Goal: Task Accomplishment & Management: Manage account settings

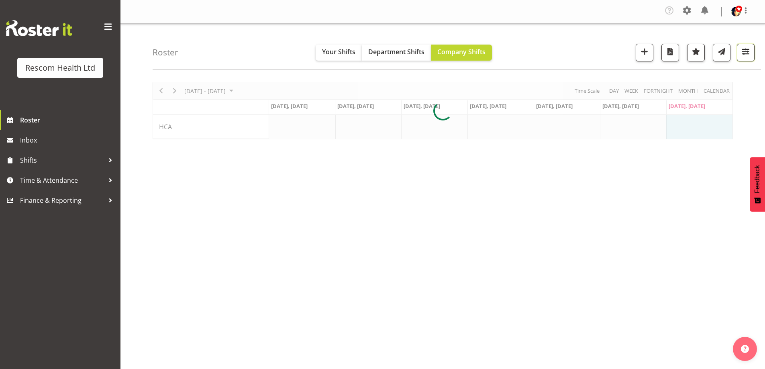
click at [743, 53] on span "button" at bounding box center [746, 51] width 10 height 10
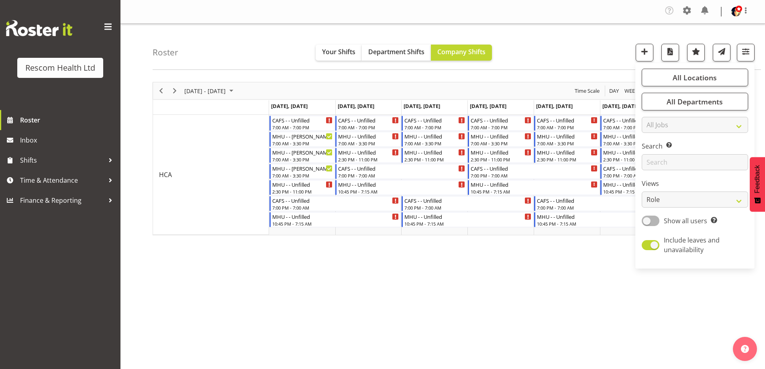
click at [697, 196] on div at bounding box center [443, 158] width 580 height 153
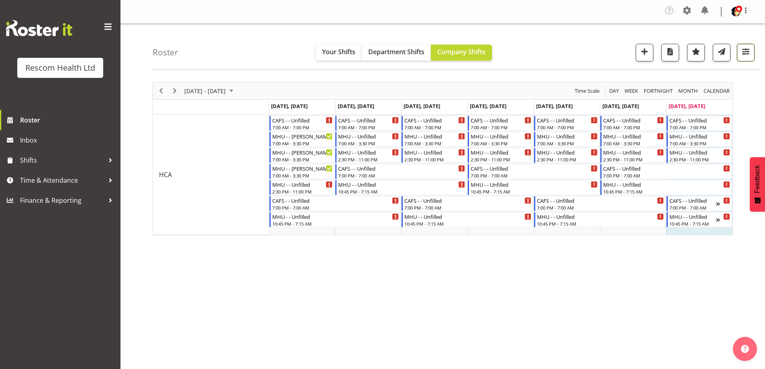
click at [739, 56] on button "button" at bounding box center [746, 53] width 18 height 18
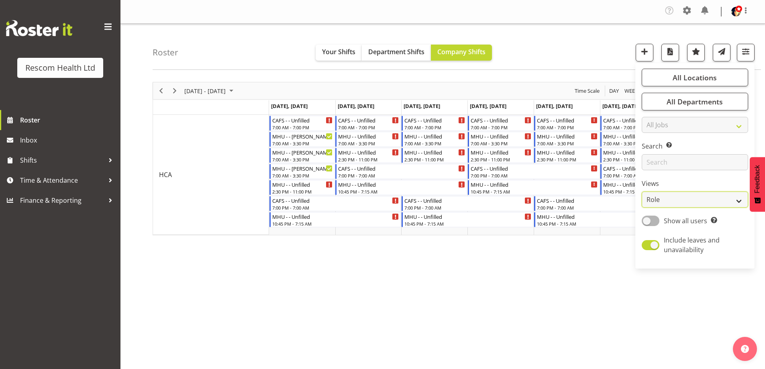
click at [658, 201] on select "Staff Role Shift - Horizontal Shift - Vertical Staff - Location" at bounding box center [695, 200] width 106 height 16
select select "staff"
click at [642, 192] on select "Staff Role Shift - Horizontal Shift - Vertical Staff - Location" at bounding box center [695, 200] width 106 height 16
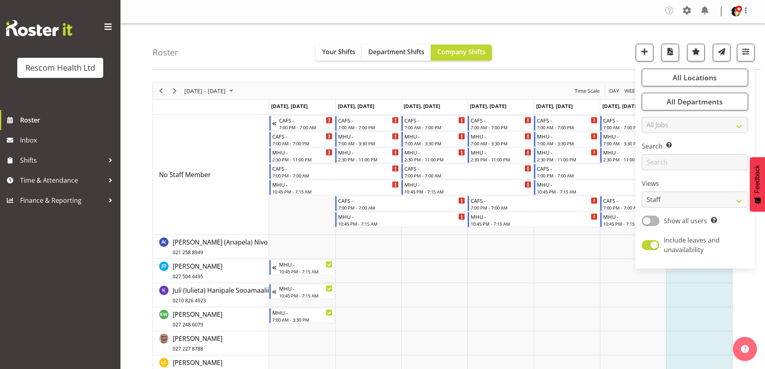
click at [556, 55] on div "Roster Your Shifts Department Shifts Company Shifts All Locations Clear CAFS [G…" at bounding box center [457, 47] width 608 height 46
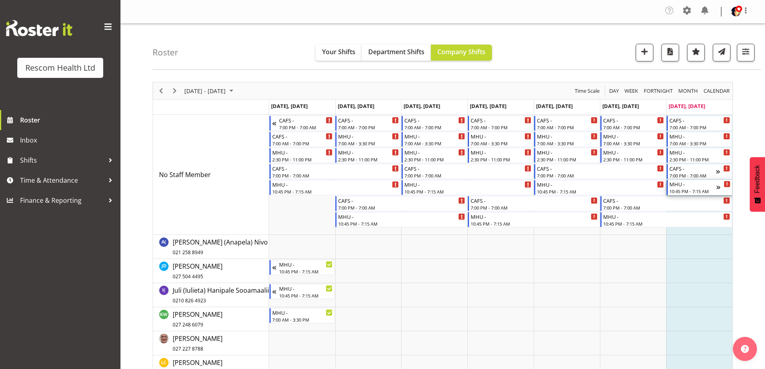
click at [687, 187] on div "MHU -" at bounding box center [693, 184] width 47 height 8
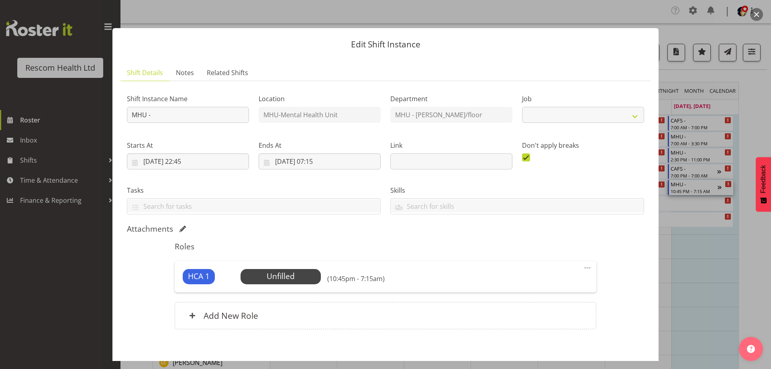
select select "4188"
click at [290, 274] on span "Select Employee" at bounding box center [281, 277] width 60 height 12
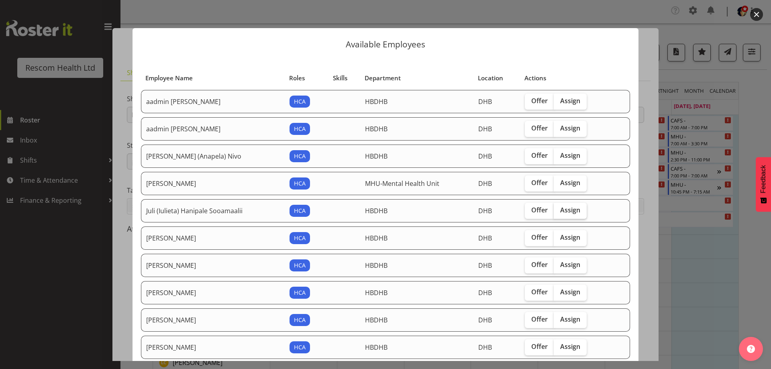
click at [566, 210] on span "Assign" at bounding box center [570, 210] width 20 height 8
click at [559, 210] on input "Assign" at bounding box center [556, 210] width 5 height 5
checkbox input "true"
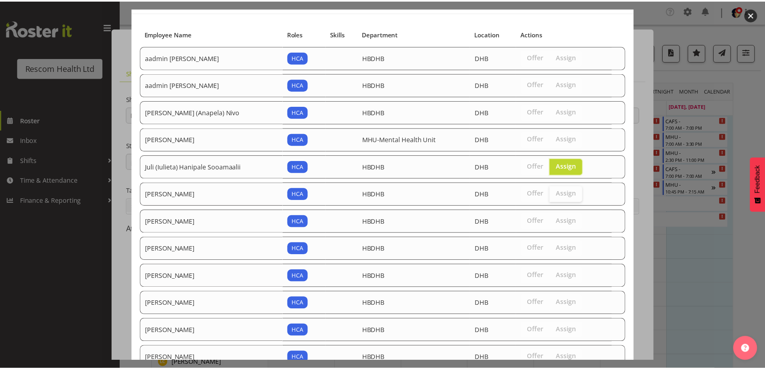
scroll to position [112, 0]
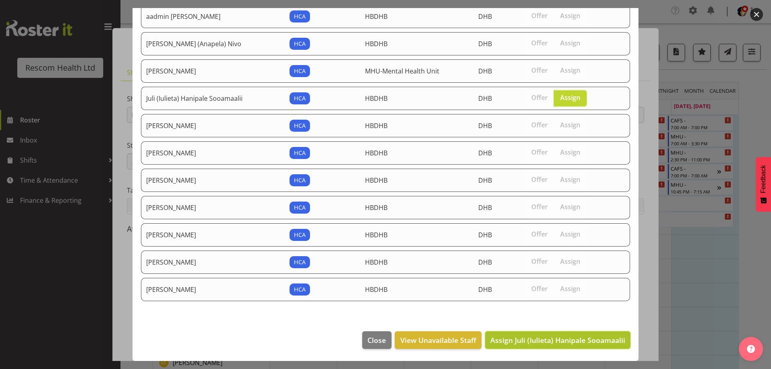
click at [565, 341] on span "Assign Juli (Iulieta) Hanipale Sooamaalii" at bounding box center [557, 340] width 135 height 10
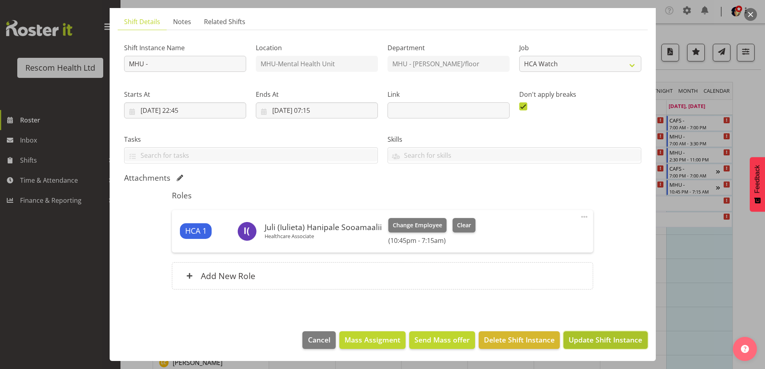
click at [612, 340] on span "Update Shift Instance" at bounding box center [605, 340] width 73 height 10
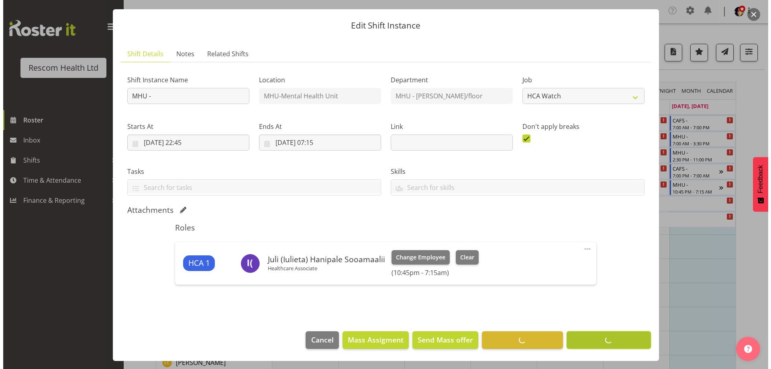
scroll to position [19, 0]
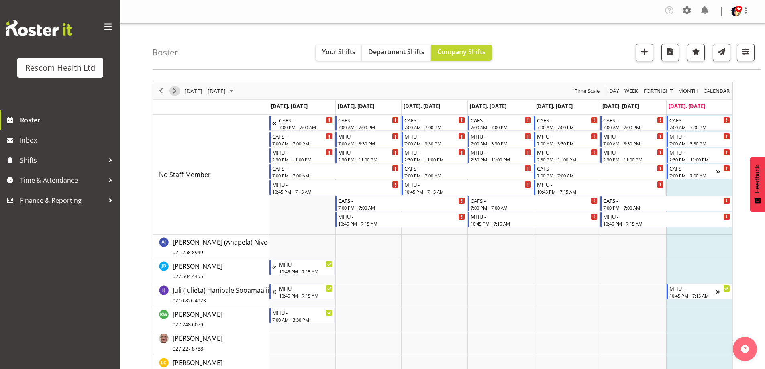
click at [172, 88] on span "Next" at bounding box center [175, 91] width 10 height 10
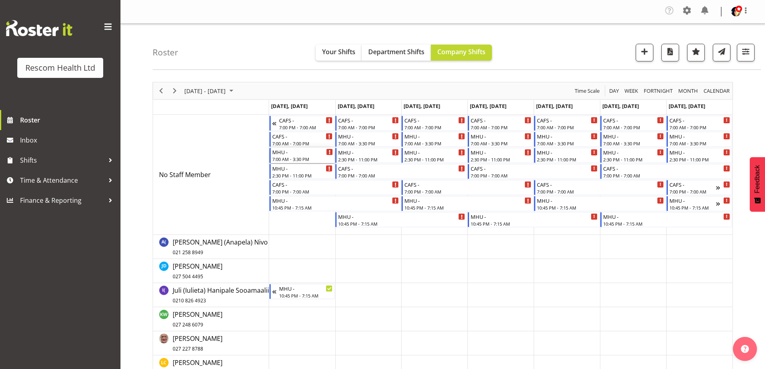
click at [311, 154] on div "MHU -" at bounding box center [302, 152] width 61 height 8
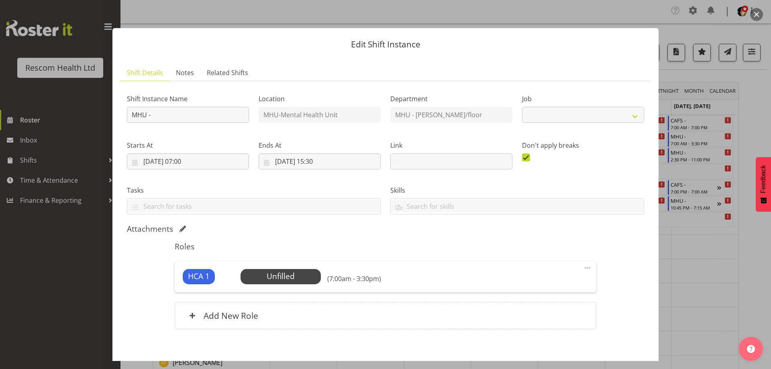
select select "4188"
click at [260, 274] on span "Select Employee" at bounding box center [281, 277] width 60 height 12
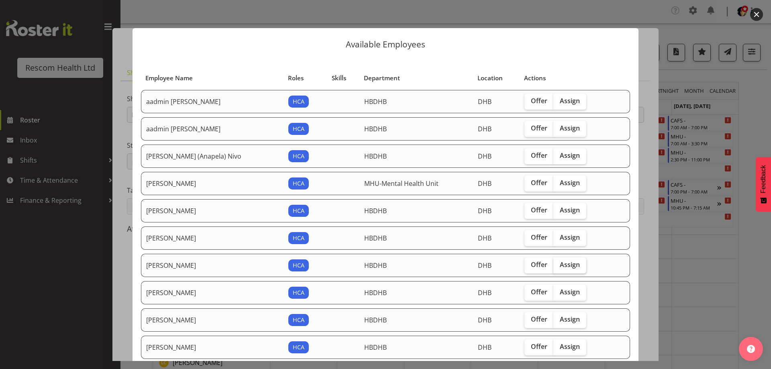
click at [560, 265] on span "Assign" at bounding box center [570, 265] width 20 height 8
click at [556, 265] on input "Assign" at bounding box center [555, 264] width 5 height 5
checkbox input "true"
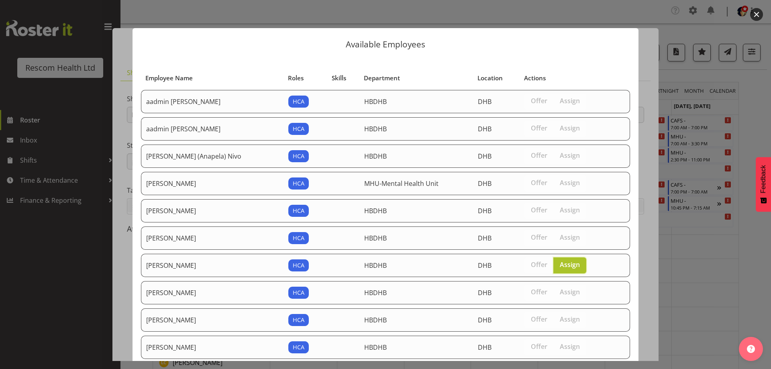
scroll to position [85, 0]
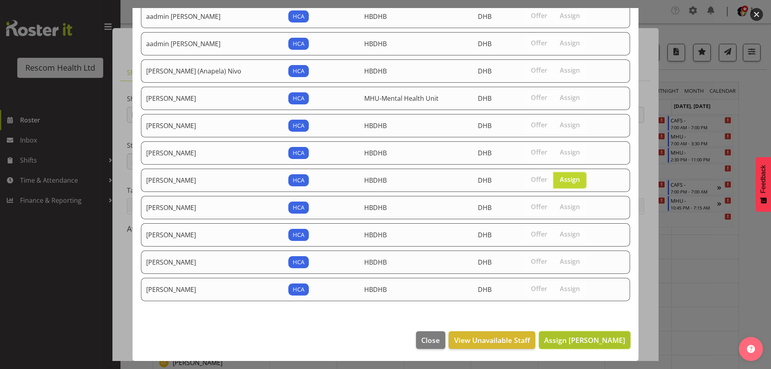
click at [570, 341] on span "Assign [PERSON_NAME]" at bounding box center [584, 340] width 81 height 10
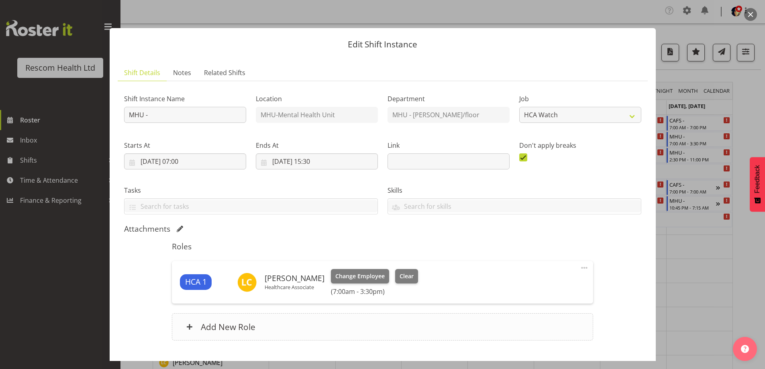
click at [246, 332] on h6 "Add New Role" at bounding box center [228, 327] width 55 height 10
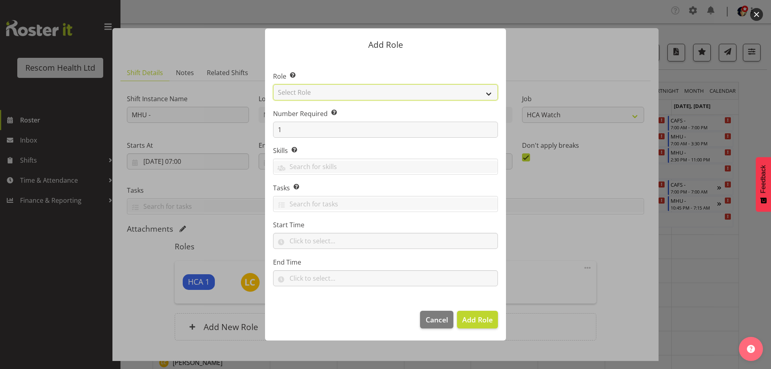
click at [315, 95] on select "Select Role HCA" at bounding box center [385, 92] width 225 height 16
select select "1100"
click at [273, 84] on select "Select Role HCA" at bounding box center [385, 92] width 225 height 16
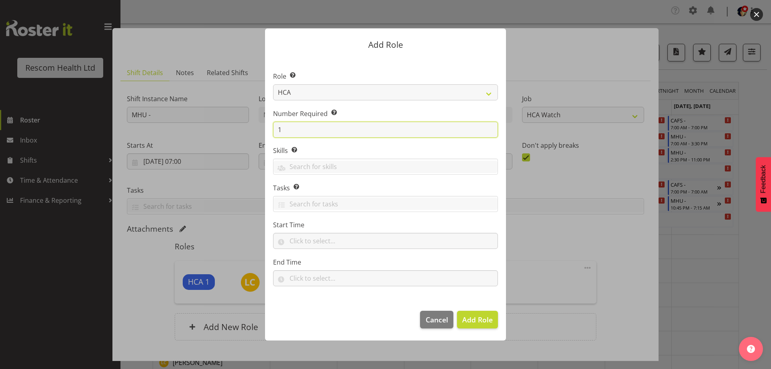
drag, startPoint x: 293, startPoint y: 134, endPoint x: 266, endPoint y: 133, distance: 26.5
click at [266, 133] on section "Role Select the role you wish to add to the shift. HCA Number Required Select t…" at bounding box center [385, 180] width 241 height 246
type input "2"
click at [473, 324] on span "Add 2 Roles" at bounding box center [473, 320] width 40 height 10
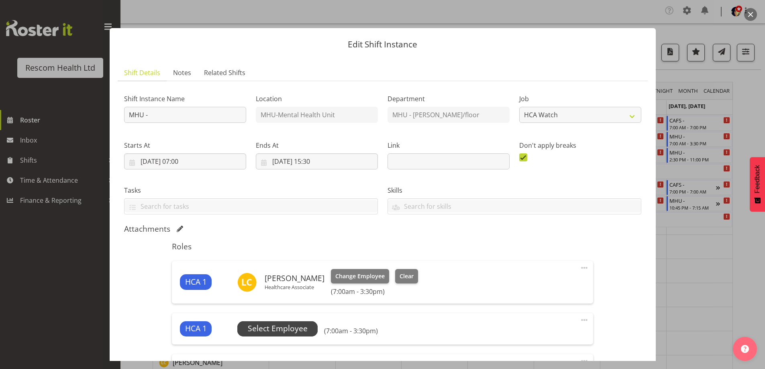
click at [293, 330] on span "Select Employee" at bounding box center [278, 329] width 60 height 12
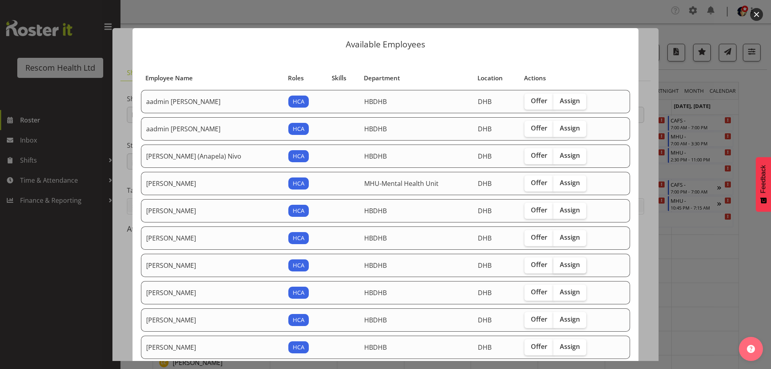
click at [560, 264] on span "Assign" at bounding box center [570, 265] width 20 height 8
click at [559, 264] on input "Assign" at bounding box center [555, 264] width 5 height 5
checkbox input "true"
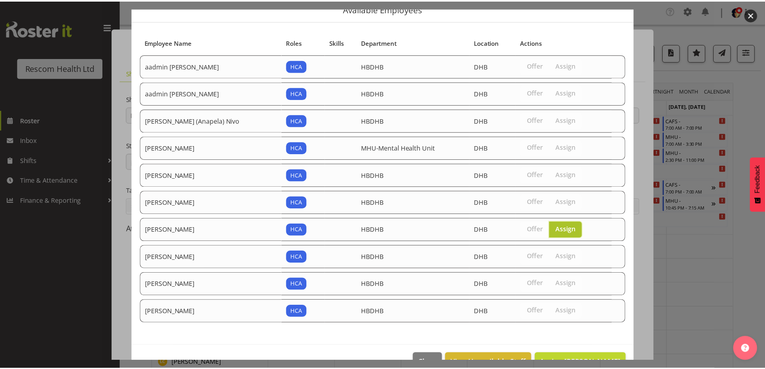
scroll to position [58, 0]
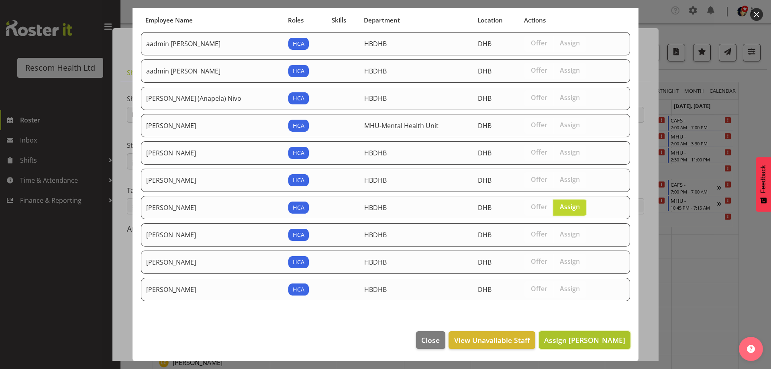
click at [576, 338] on span "Assign [PERSON_NAME]" at bounding box center [584, 340] width 81 height 10
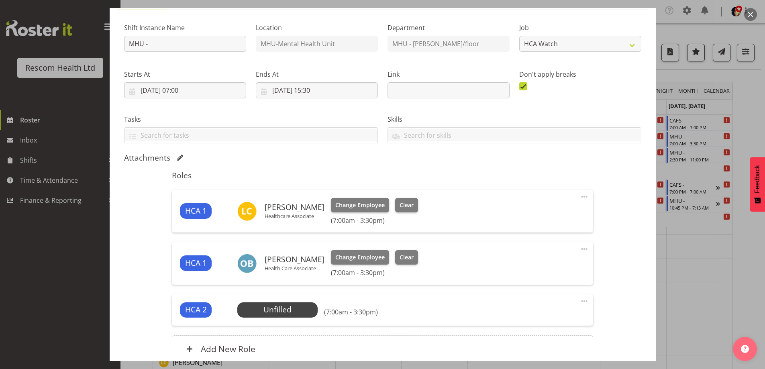
scroll to position [144, 0]
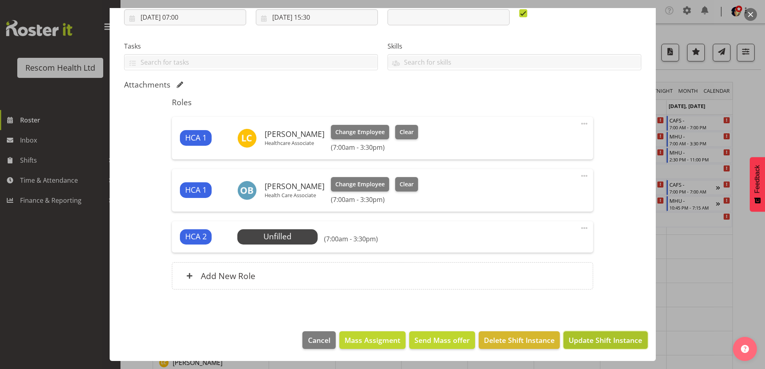
click at [600, 340] on span "Update Shift Instance" at bounding box center [605, 340] width 73 height 10
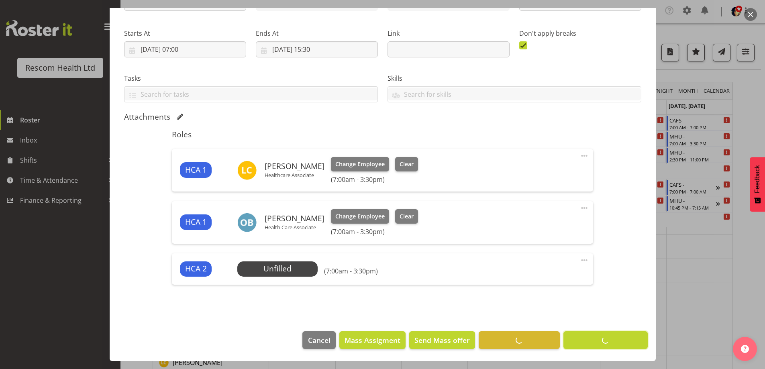
scroll to position [112, 0]
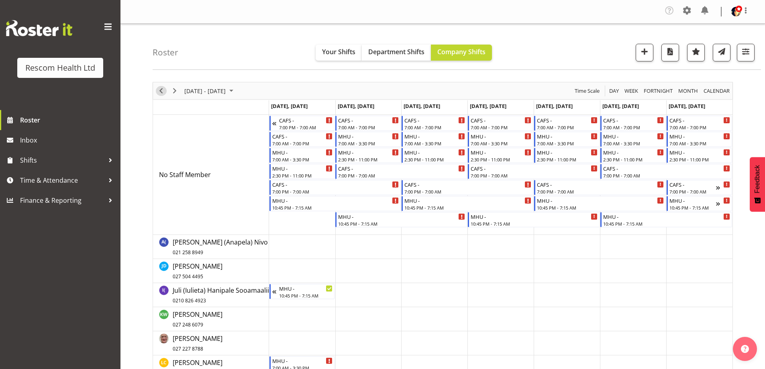
click at [159, 90] on span "Previous" at bounding box center [161, 91] width 10 height 10
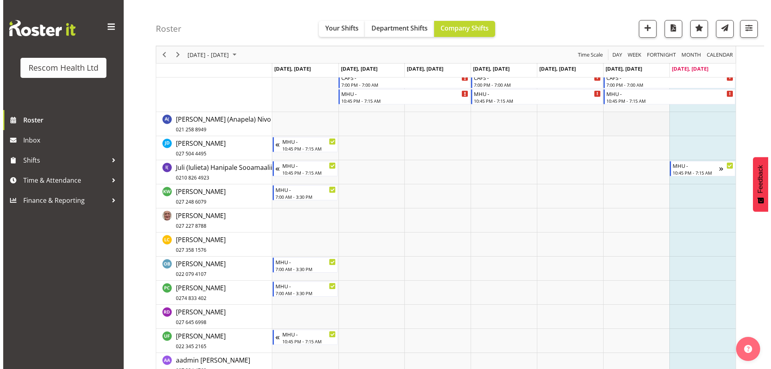
scroll to position [9, 0]
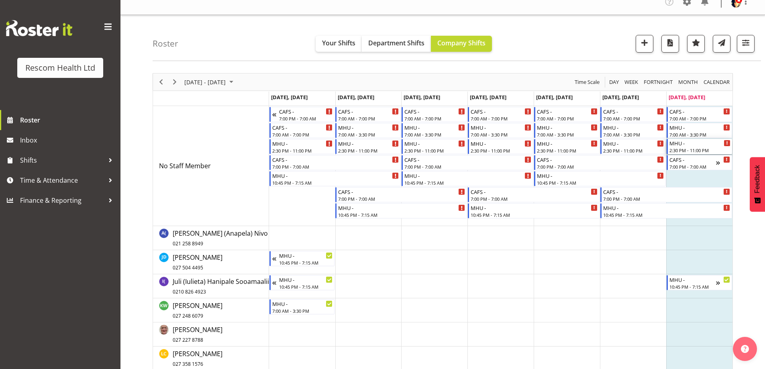
click at [692, 144] on div "MHU -" at bounding box center [700, 143] width 61 height 8
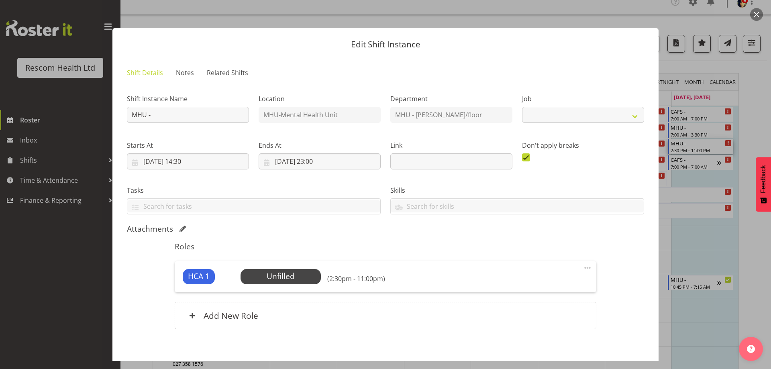
select select "4188"
click at [275, 275] on span "Select Employee" at bounding box center [281, 277] width 60 height 12
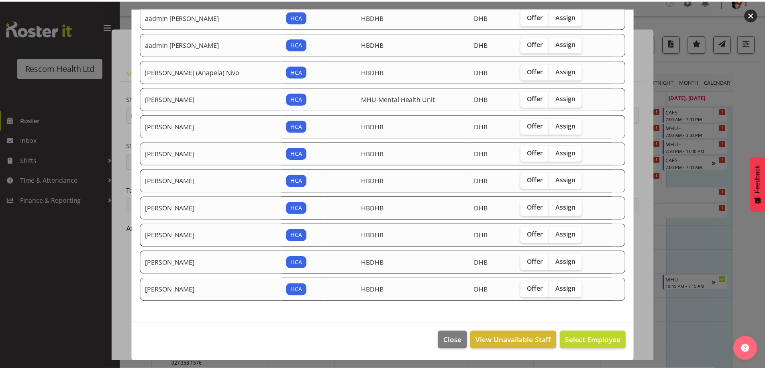
scroll to position [85, 0]
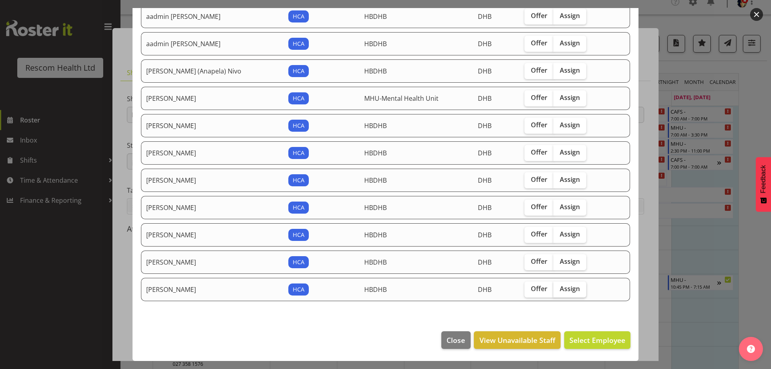
click at [560, 290] on span "Assign" at bounding box center [570, 289] width 20 height 8
click at [553, 290] on input "Assign" at bounding box center [555, 288] width 5 height 5
checkbox input "true"
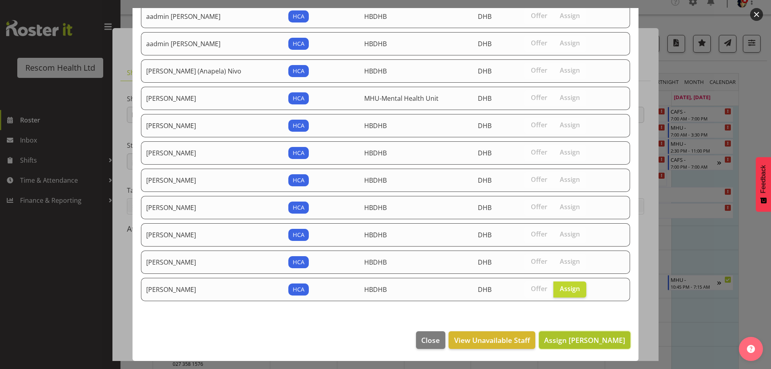
click at [565, 339] on span "Assign [PERSON_NAME]" at bounding box center [584, 340] width 81 height 10
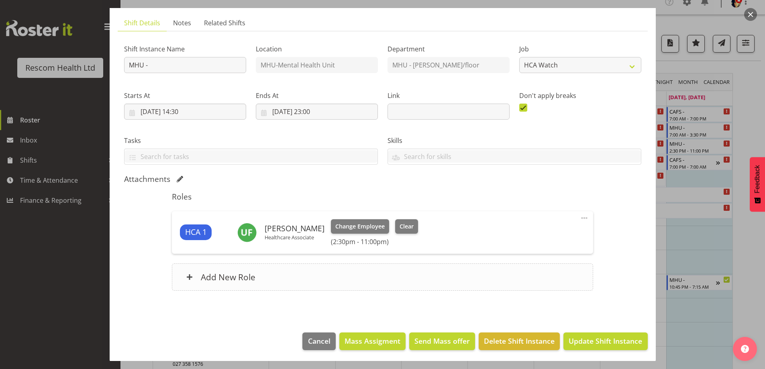
scroll to position [51, 0]
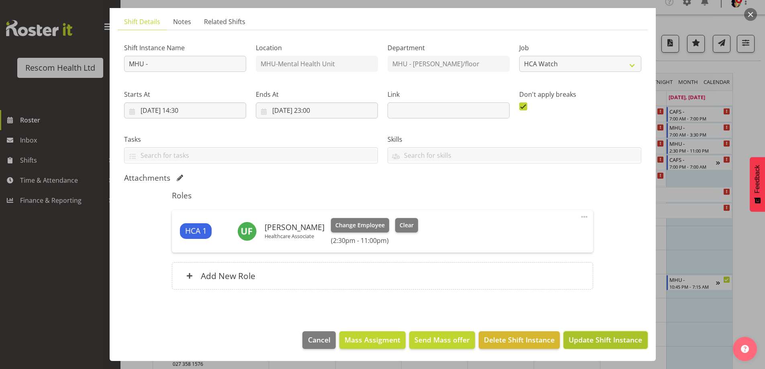
click at [580, 339] on span "Update Shift Instance" at bounding box center [605, 340] width 73 height 10
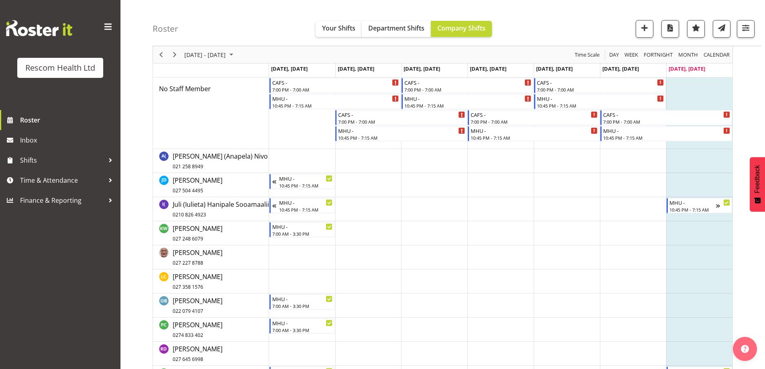
scroll to position [89, 0]
